Goal: Navigation & Orientation: Find specific page/section

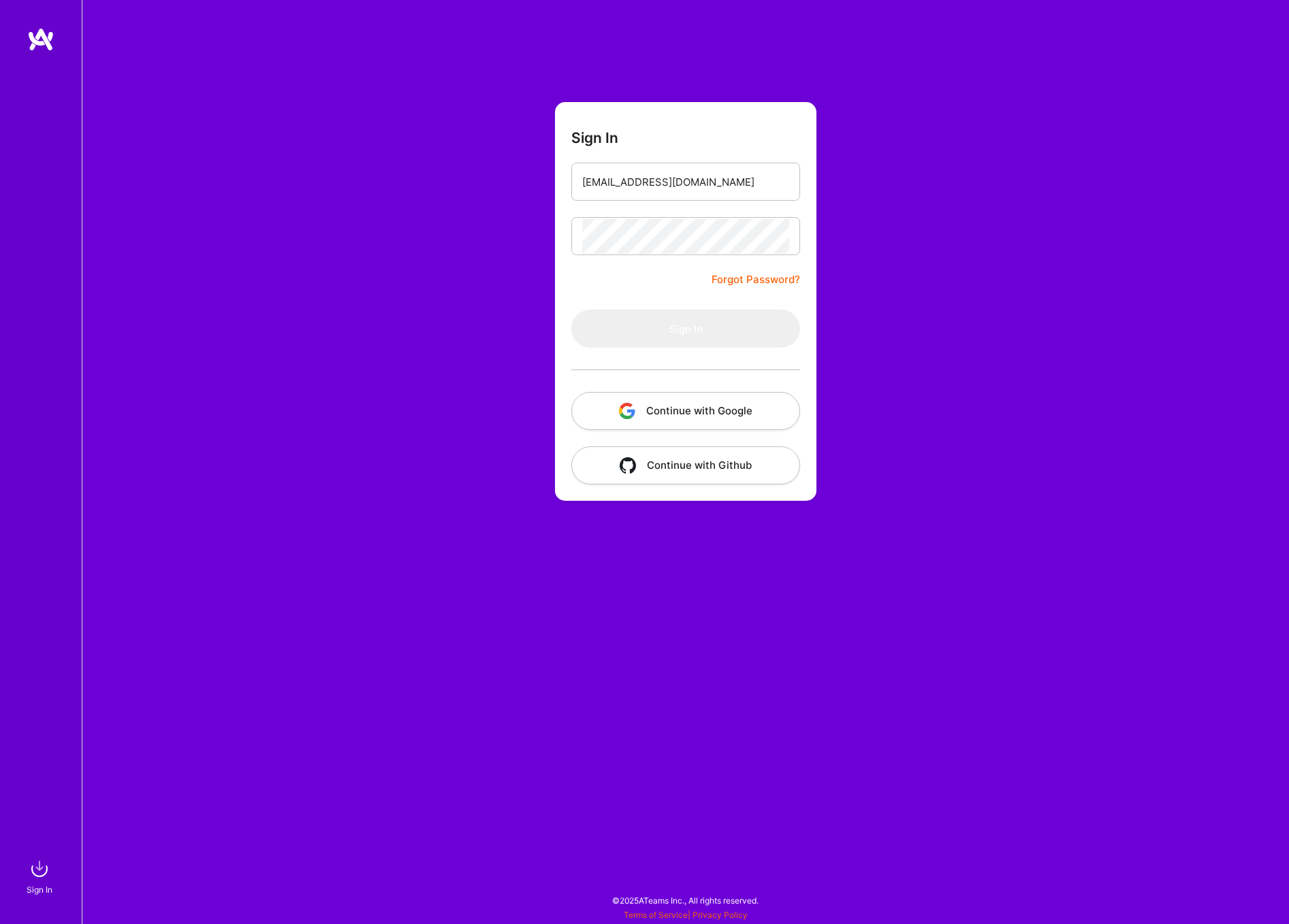
type input "[EMAIL_ADDRESS][DOMAIN_NAME]"
click at [685, 329] on button "Sign In" at bounding box center [685, 329] width 229 height 38
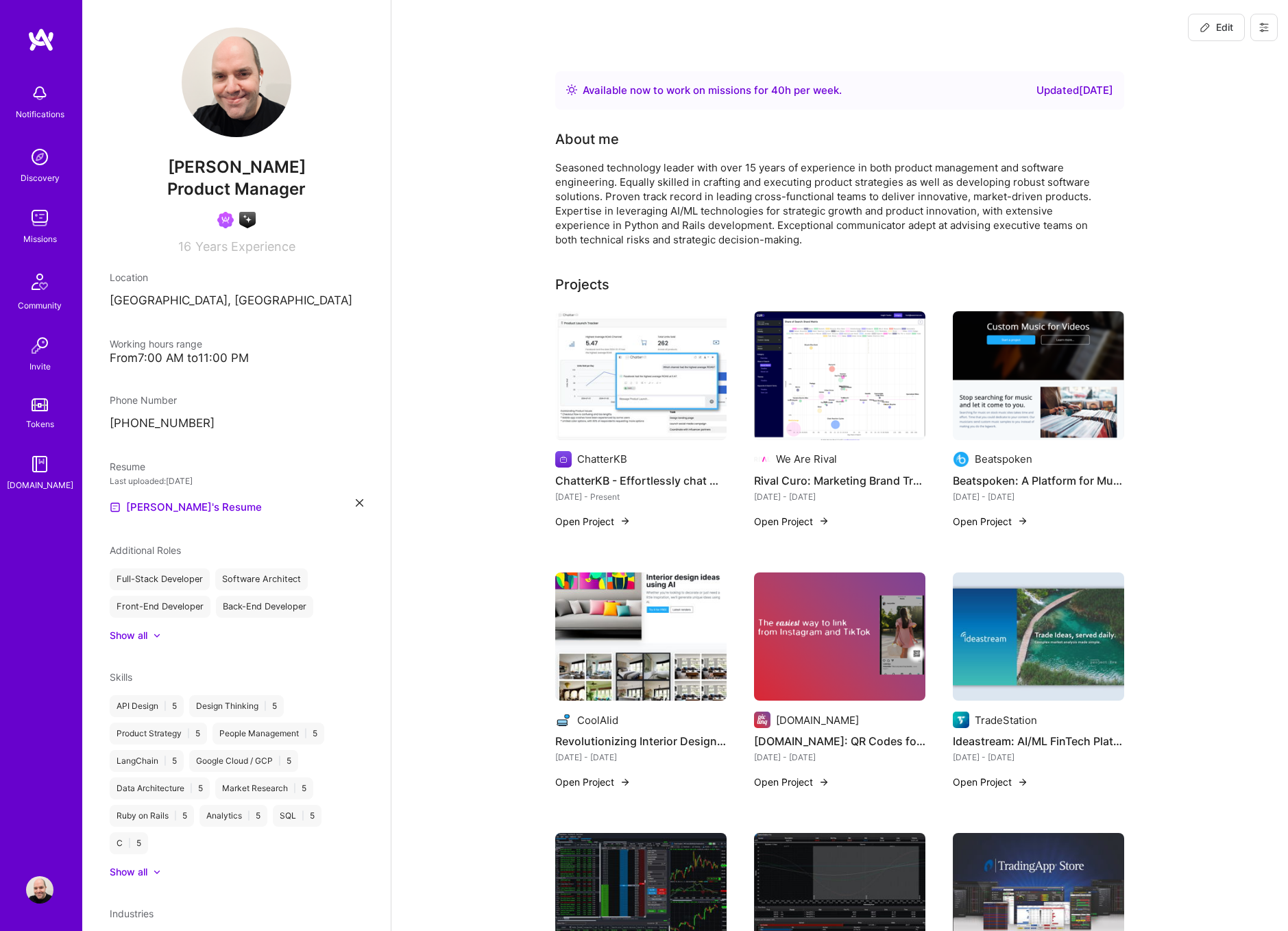
click at [28, 217] on img at bounding box center [39, 218] width 27 height 27
